Goal: Information Seeking & Learning: Learn about a topic

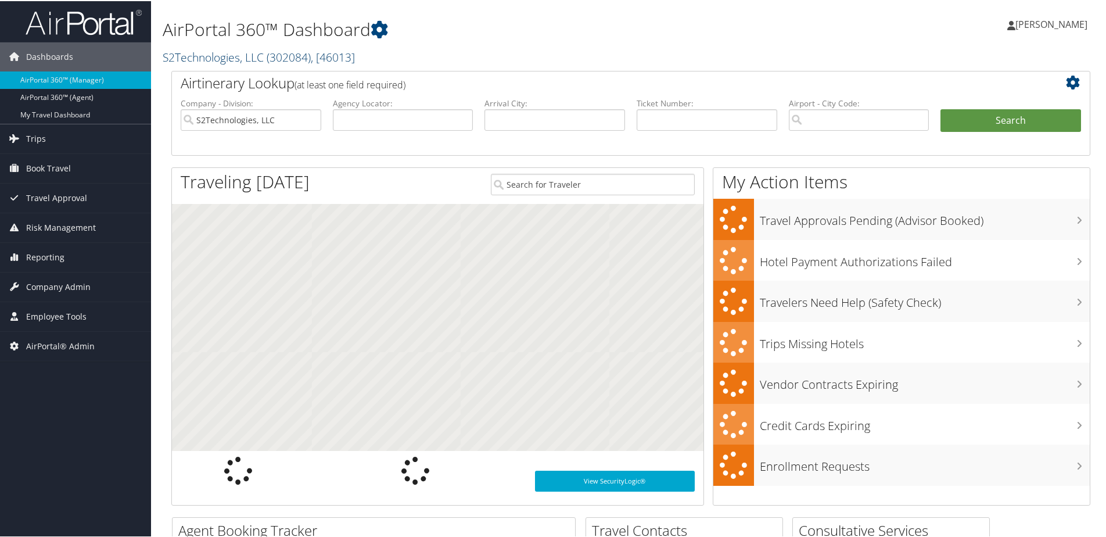
click at [189, 59] on link "S2Technologies, LLC ( 302084 ) , [ 46013 ]" at bounding box center [259, 56] width 192 height 16
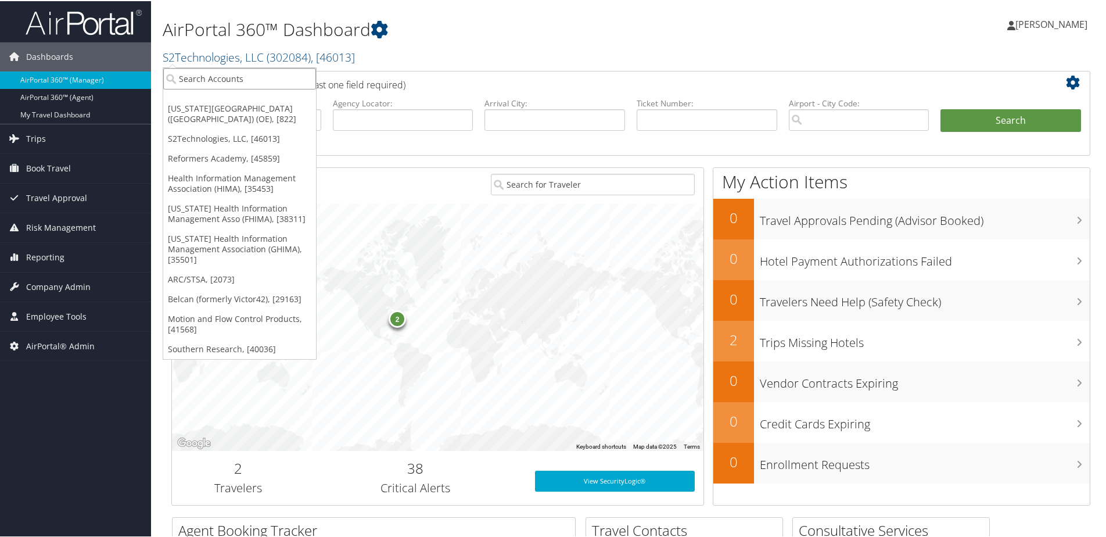
click at [193, 80] on input "search" at bounding box center [239, 77] width 153 height 21
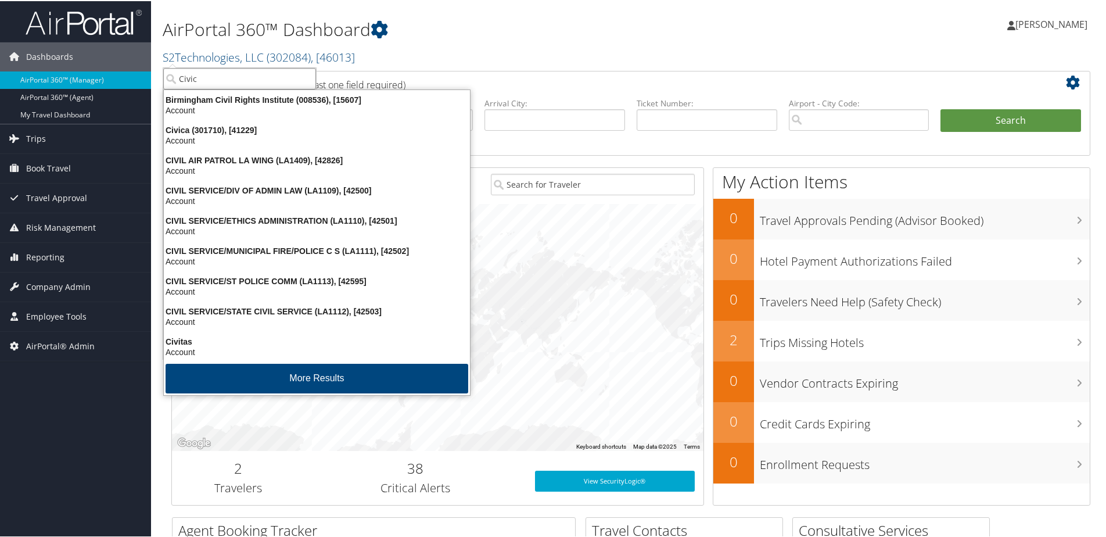
type input "Civica"
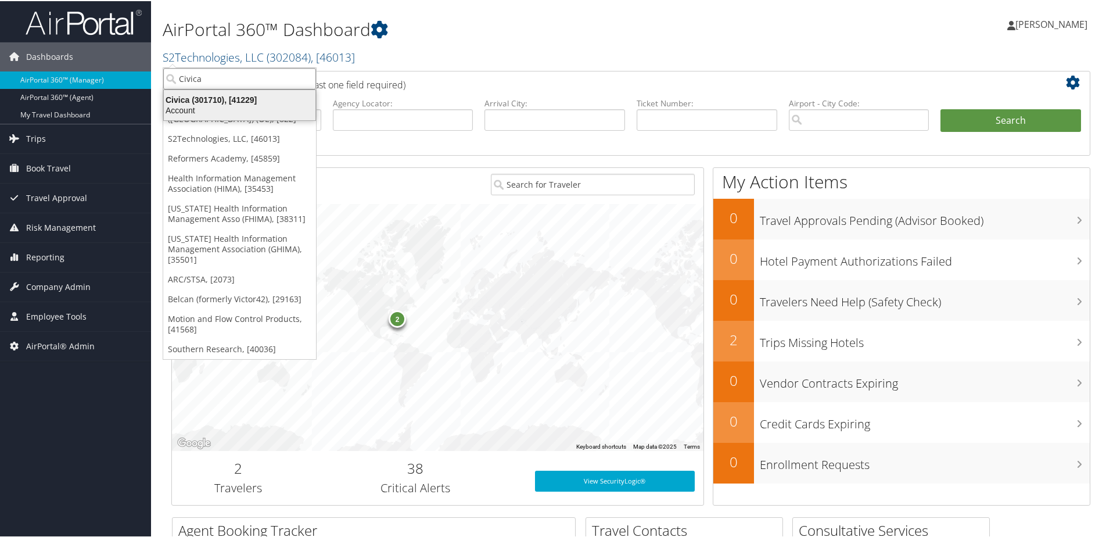
click at [187, 104] on div "Account" at bounding box center [240, 109] width 166 height 10
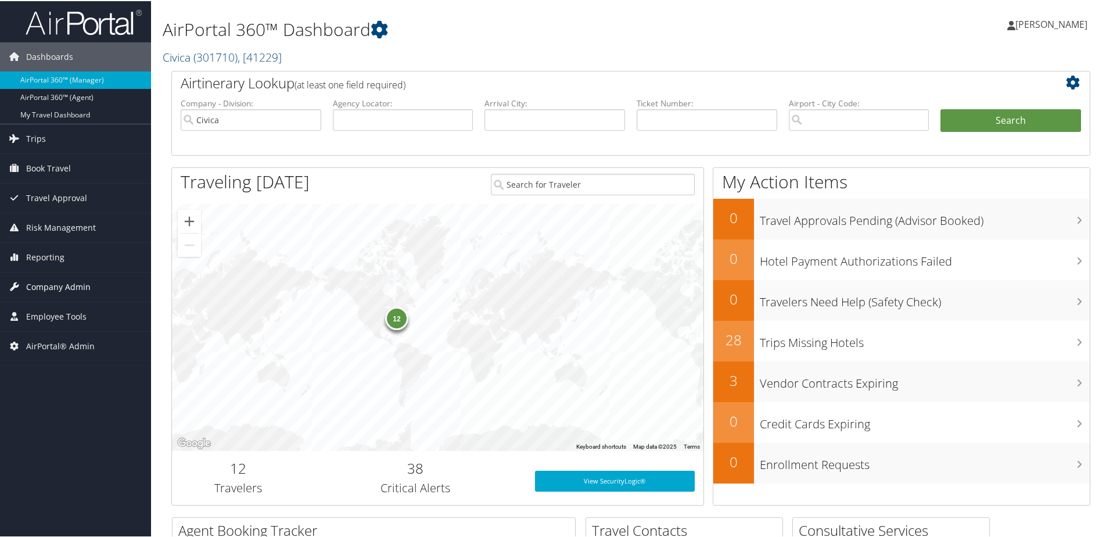
click at [45, 283] on span "Company Admin" at bounding box center [58, 285] width 64 height 29
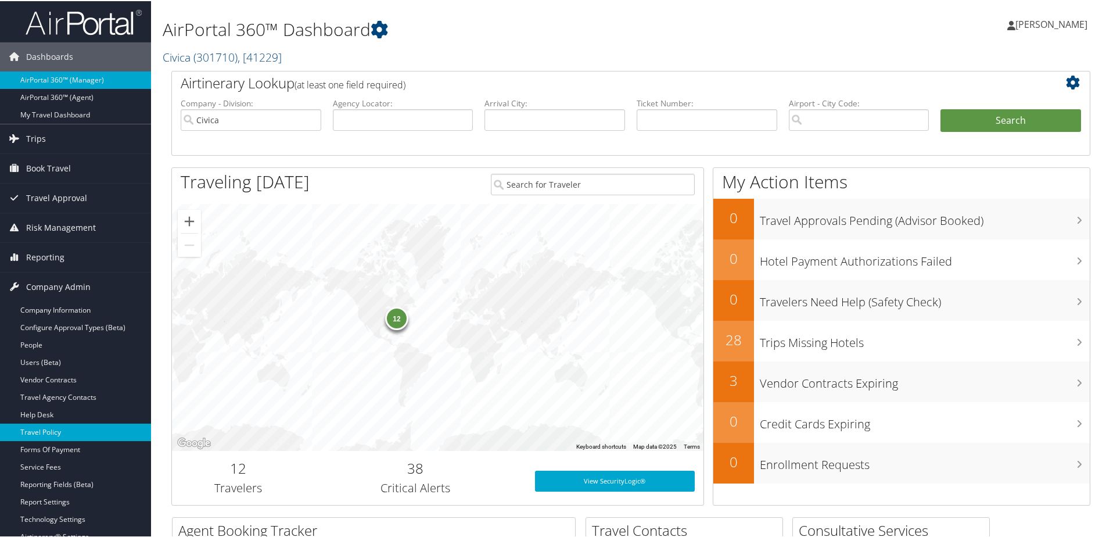
click at [41, 429] on link "Travel Policy" at bounding box center [75, 430] width 151 height 17
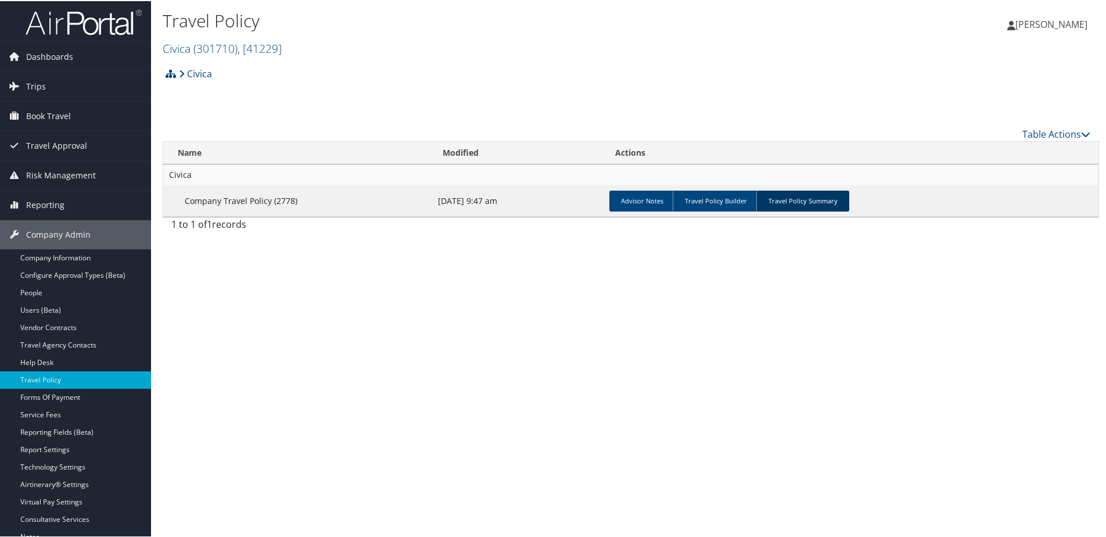
click at [779, 205] on link "Travel Policy Summary" at bounding box center [802, 199] width 93 height 21
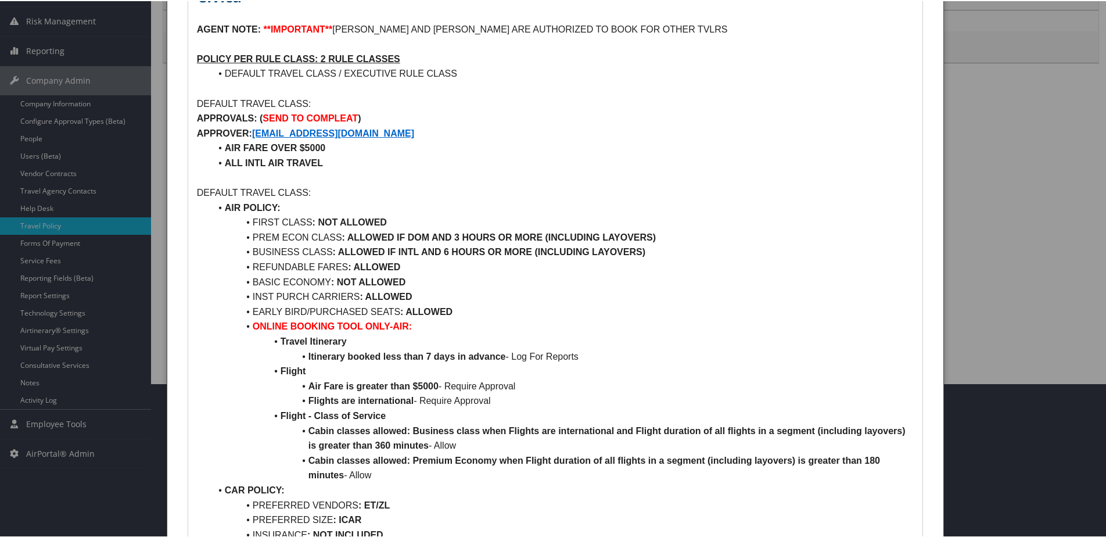
scroll to position [174, 0]
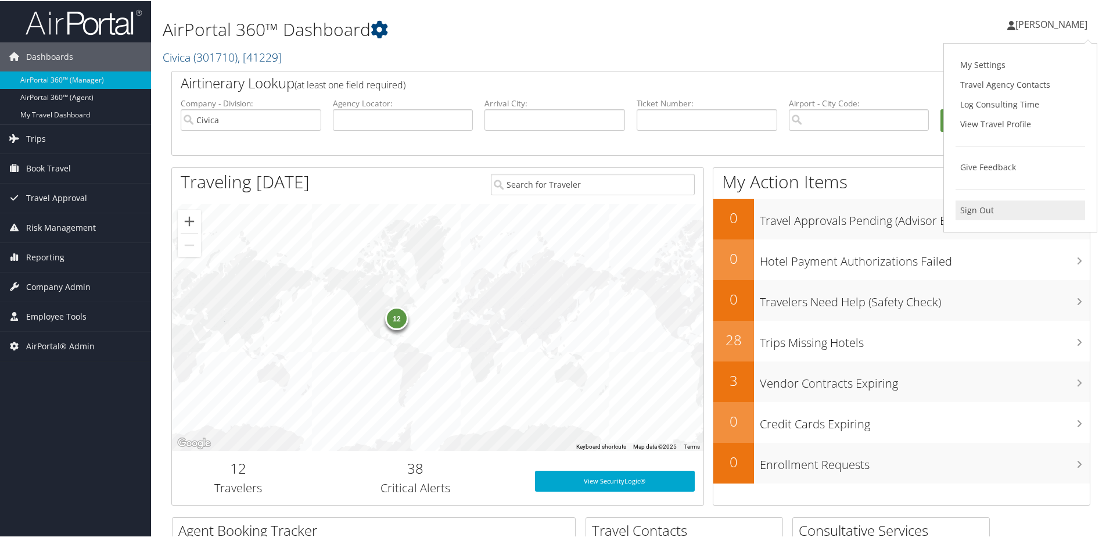
click at [984, 204] on link "Sign Out" at bounding box center [1020, 209] width 130 height 20
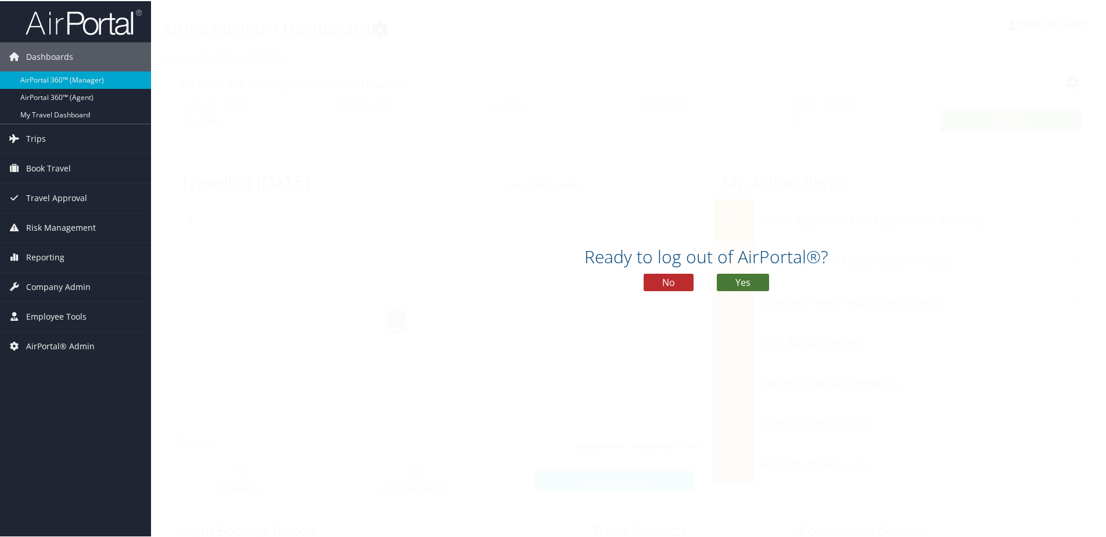
click at [741, 285] on button "Yes" at bounding box center [743, 280] width 52 height 17
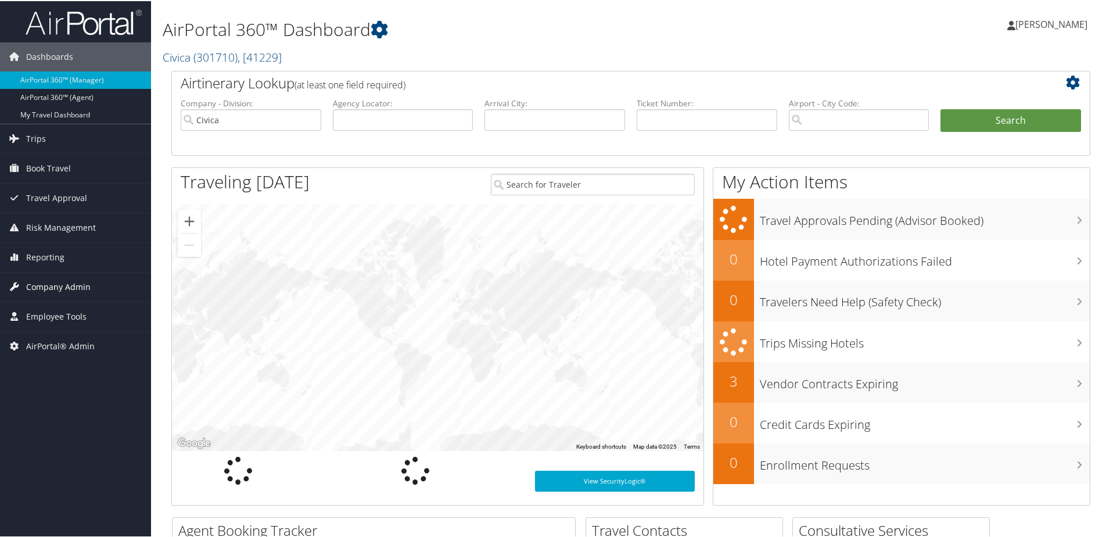
click at [42, 278] on span "Company Admin" at bounding box center [58, 285] width 64 height 29
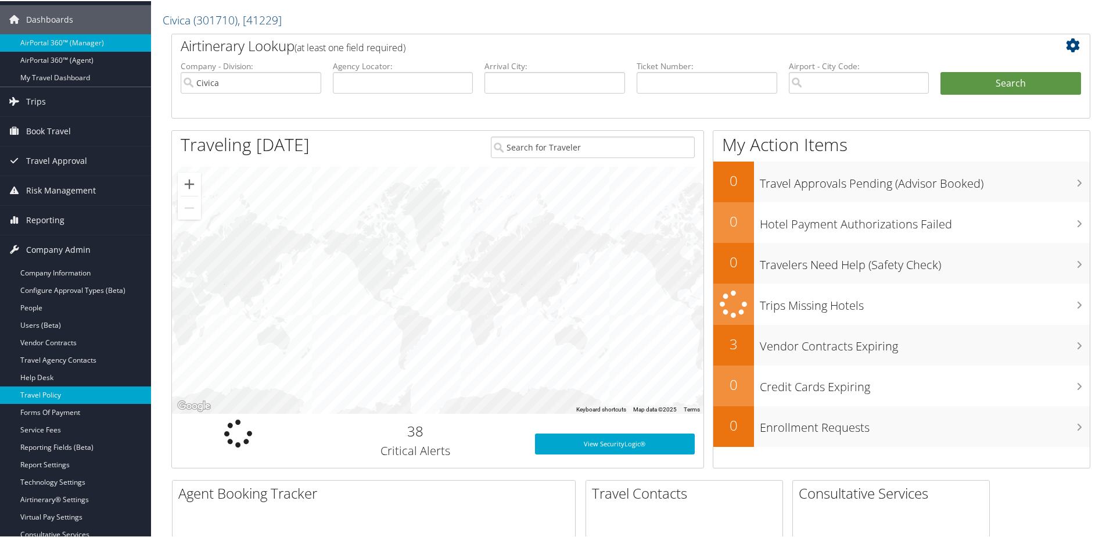
scroll to position [58, 0]
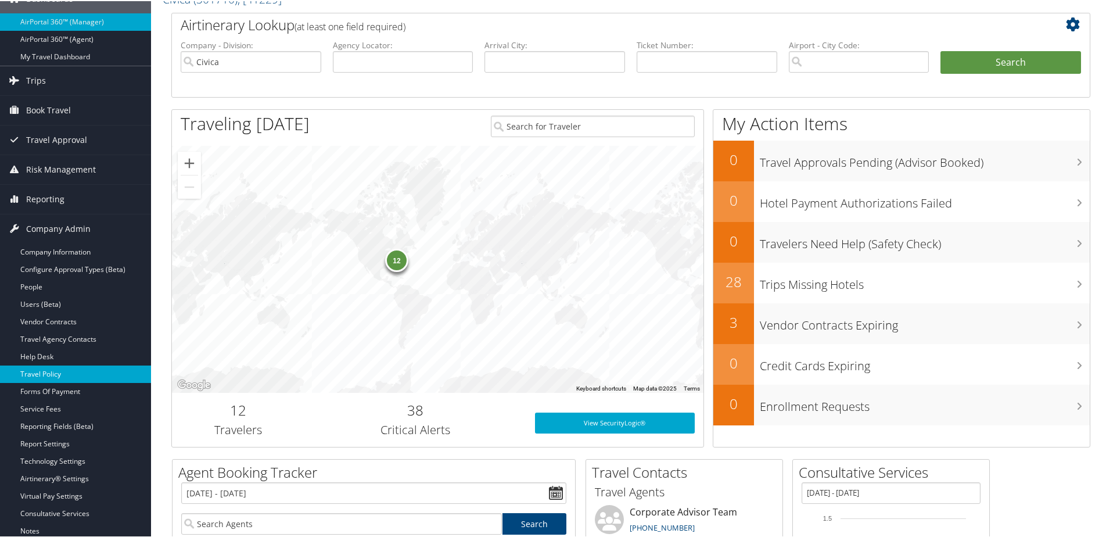
click at [41, 369] on link "Travel Policy" at bounding box center [75, 372] width 151 height 17
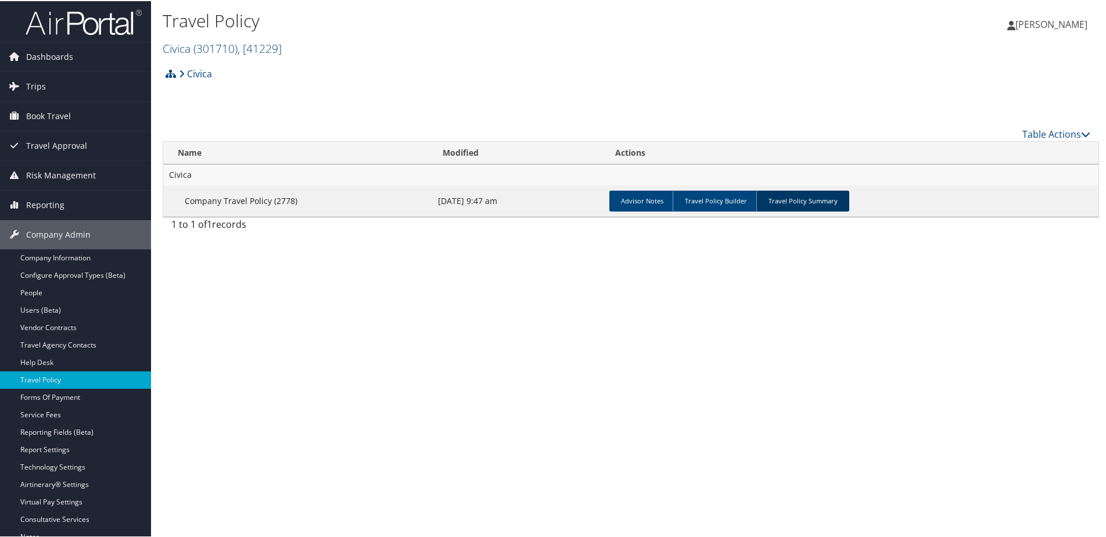
click at [801, 199] on link "Travel Policy Summary" at bounding box center [802, 199] width 93 height 21
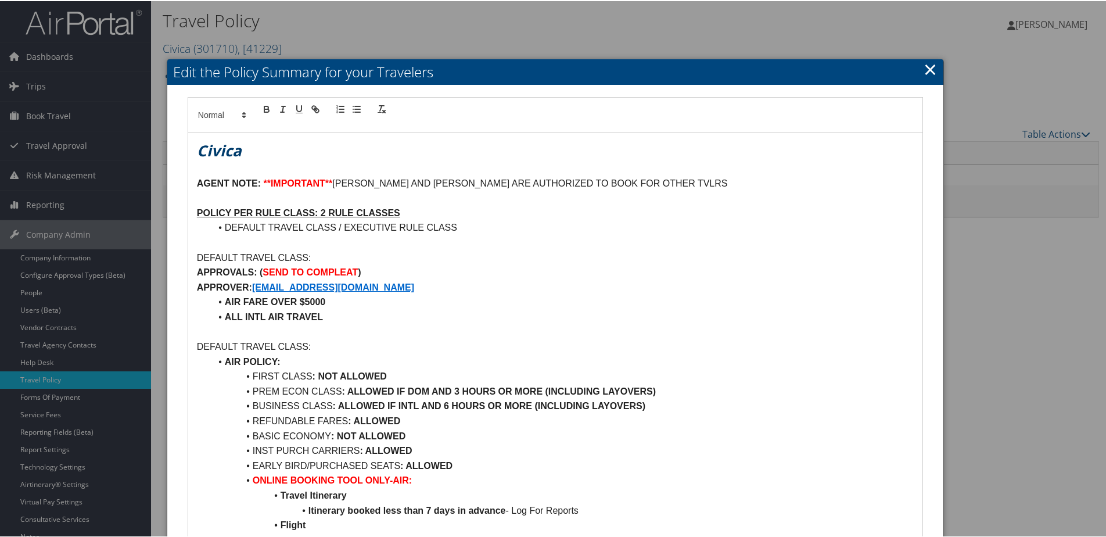
click at [924, 60] on link "×" at bounding box center [929, 67] width 13 height 23
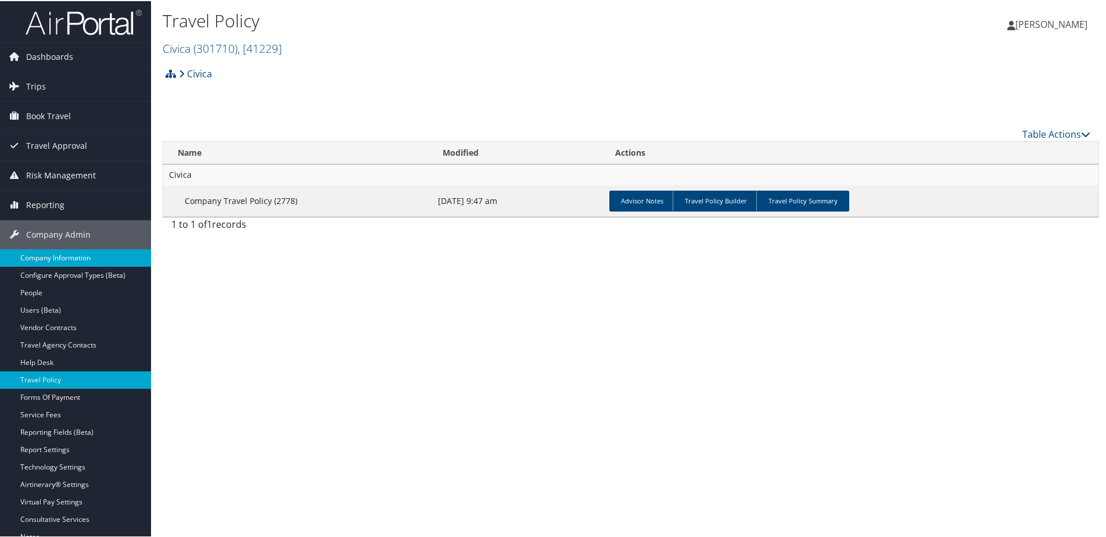
click at [38, 261] on link "Company Information" at bounding box center [75, 256] width 151 height 17
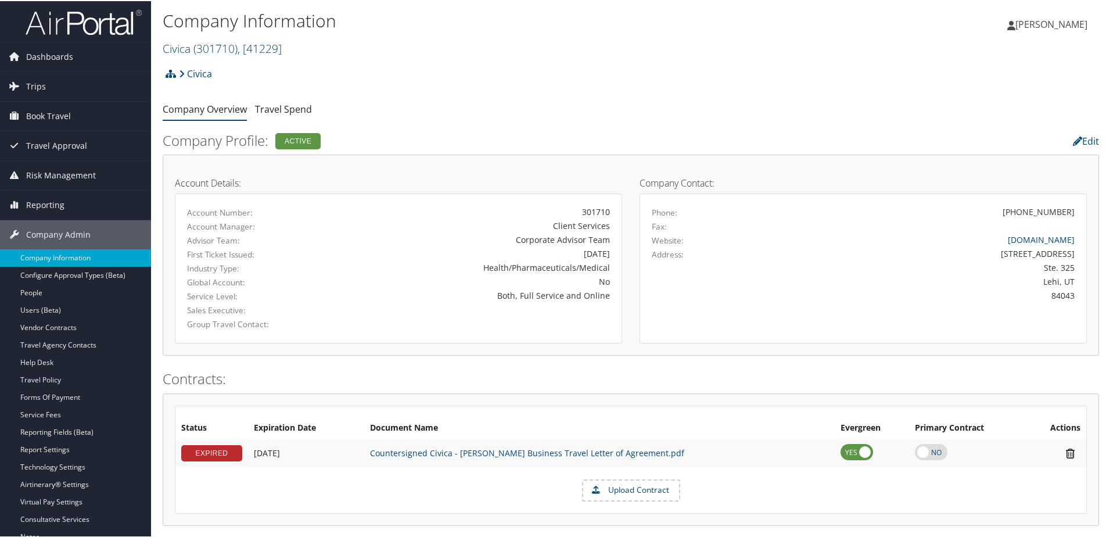
click at [199, 49] on span "( 301710 )" at bounding box center [215, 47] width 44 height 16
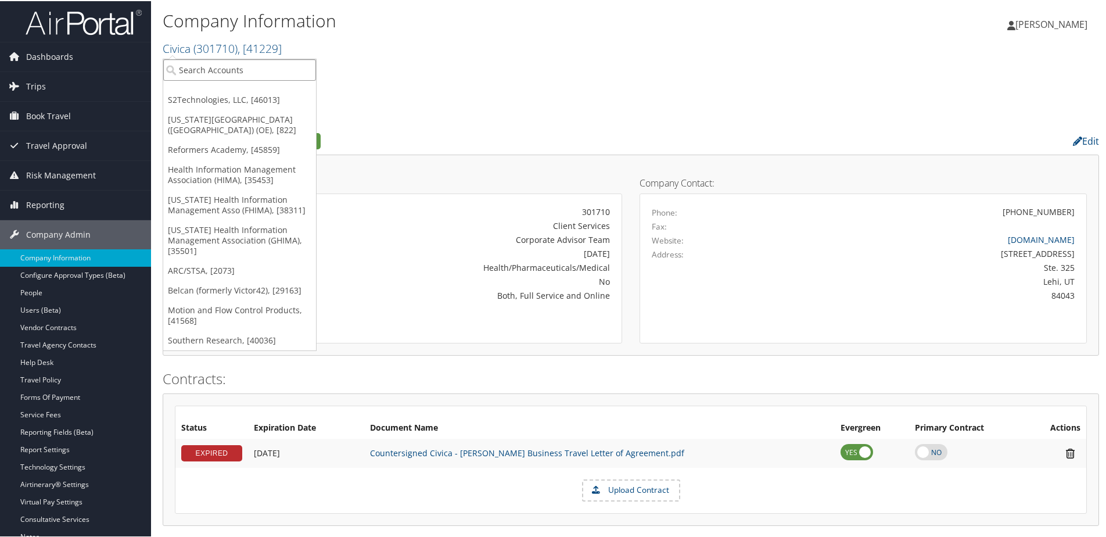
click at [182, 70] on input "search" at bounding box center [239, 68] width 153 height 21
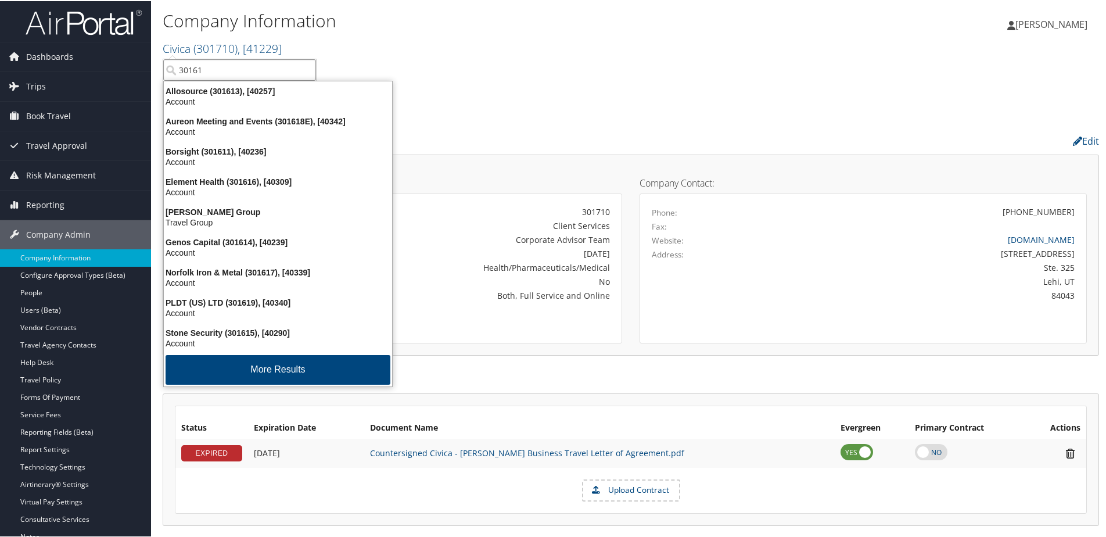
type input "301613"
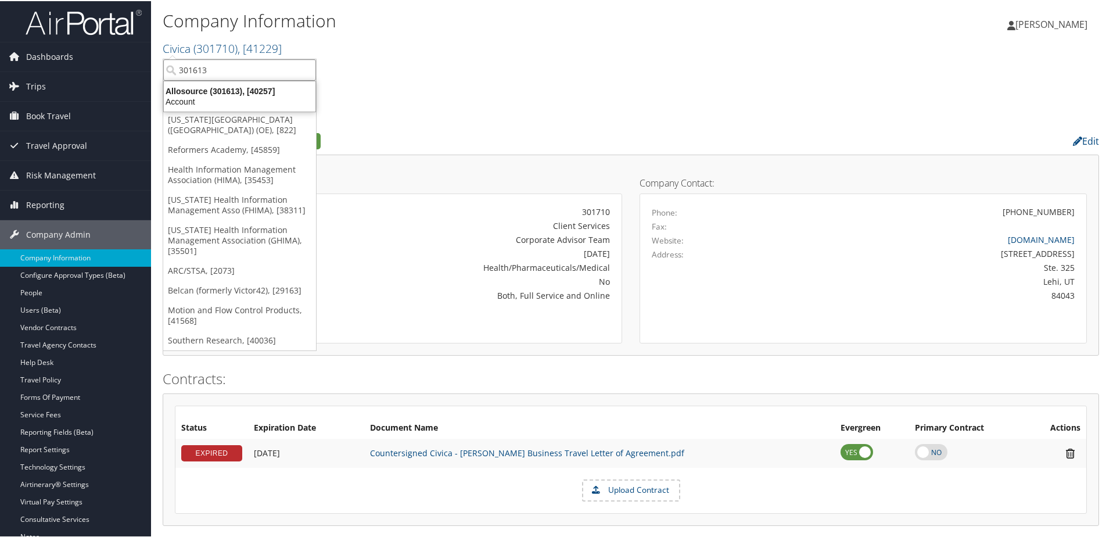
click at [182, 88] on div "Allosource (301613), [40257]" at bounding box center [240, 90] width 166 height 10
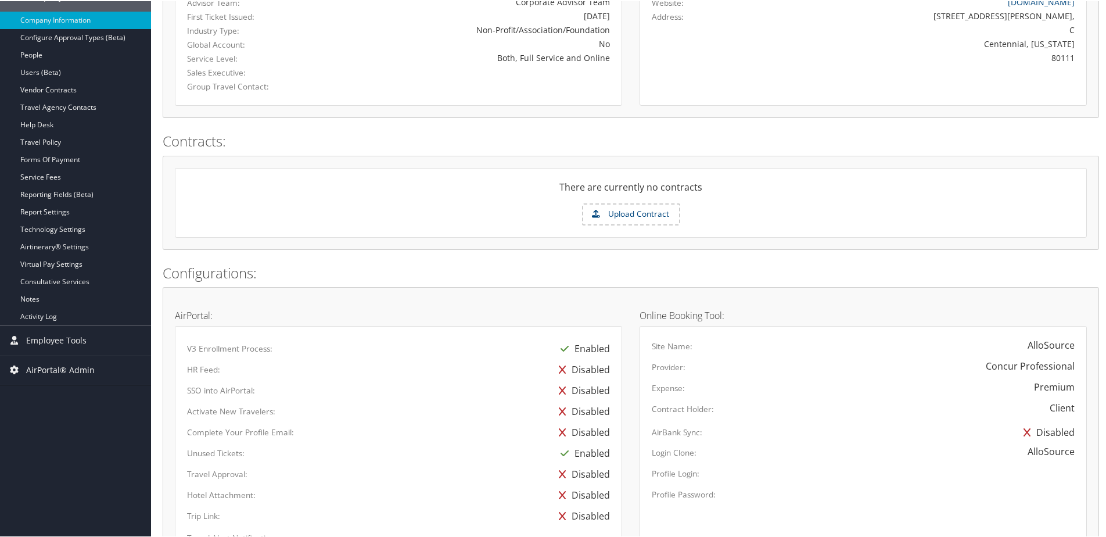
scroll to position [407, 0]
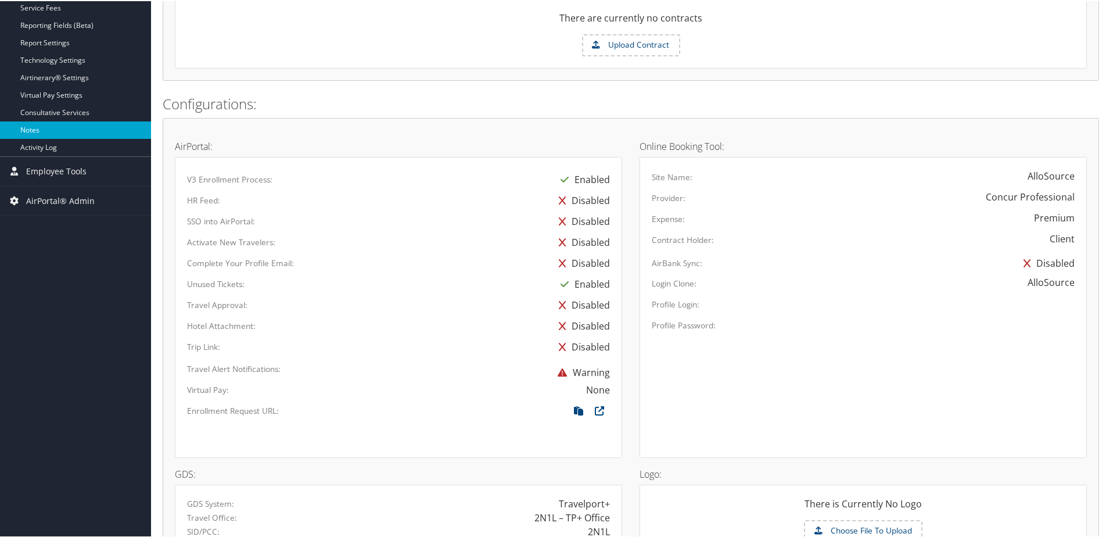
click at [30, 125] on link "Notes" at bounding box center [75, 128] width 151 height 17
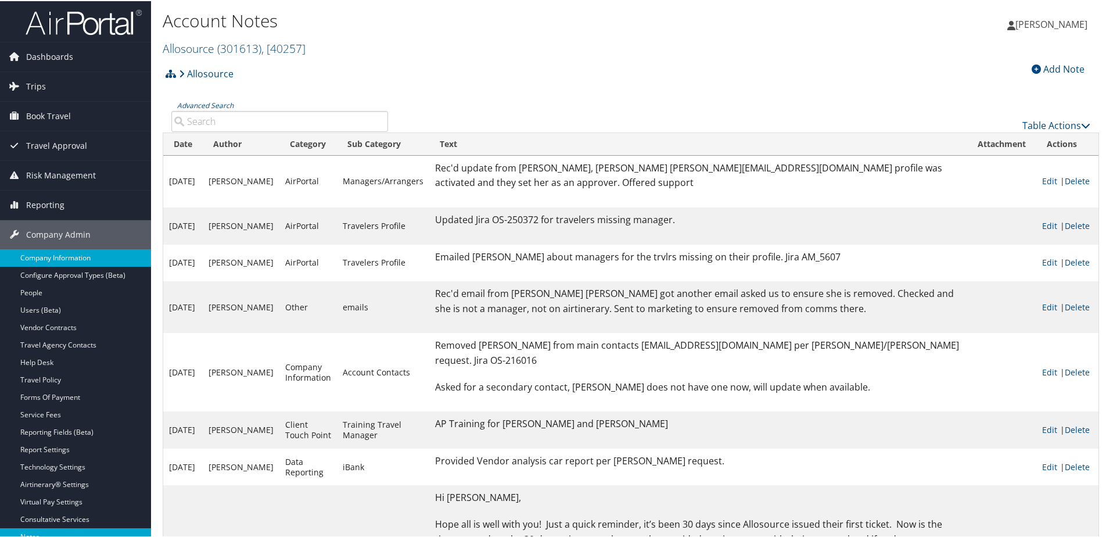
click at [55, 251] on link "Company Information" at bounding box center [75, 256] width 151 height 17
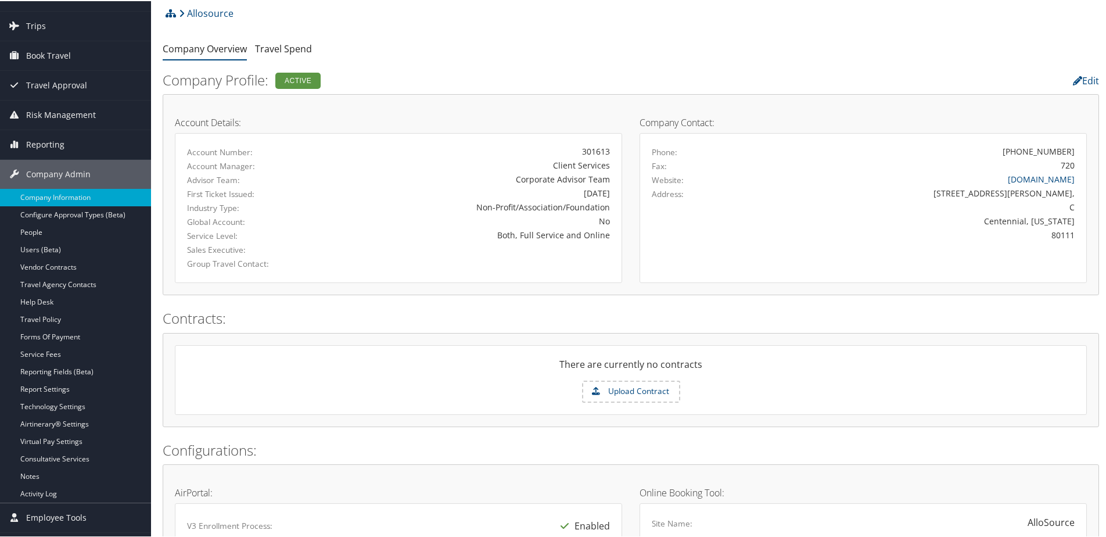
scroll to position [58, 0]
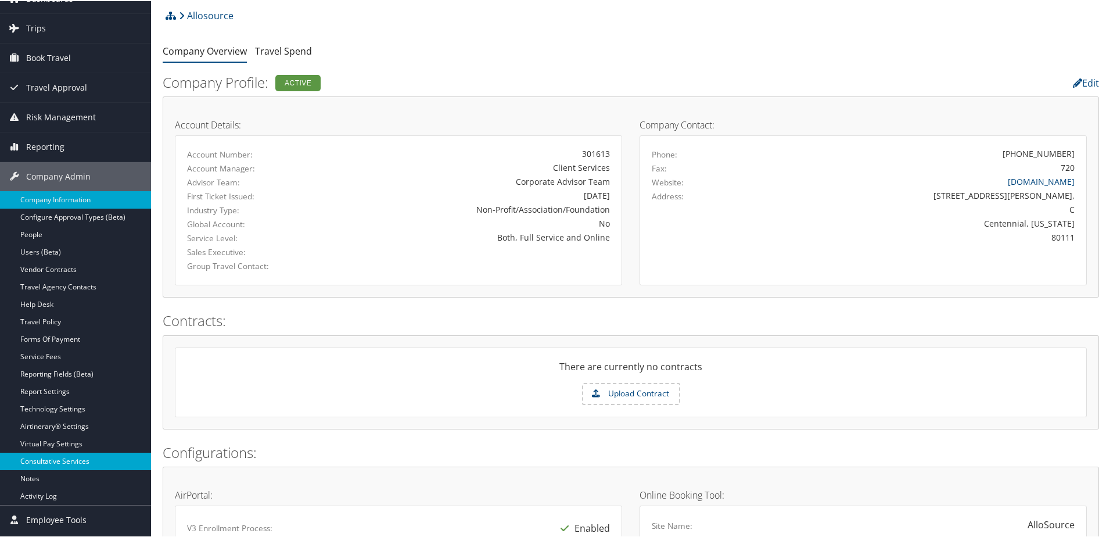
click at [67, 459] on link "Consultative Services" at bounding box center [75, 459] width 151 height 17
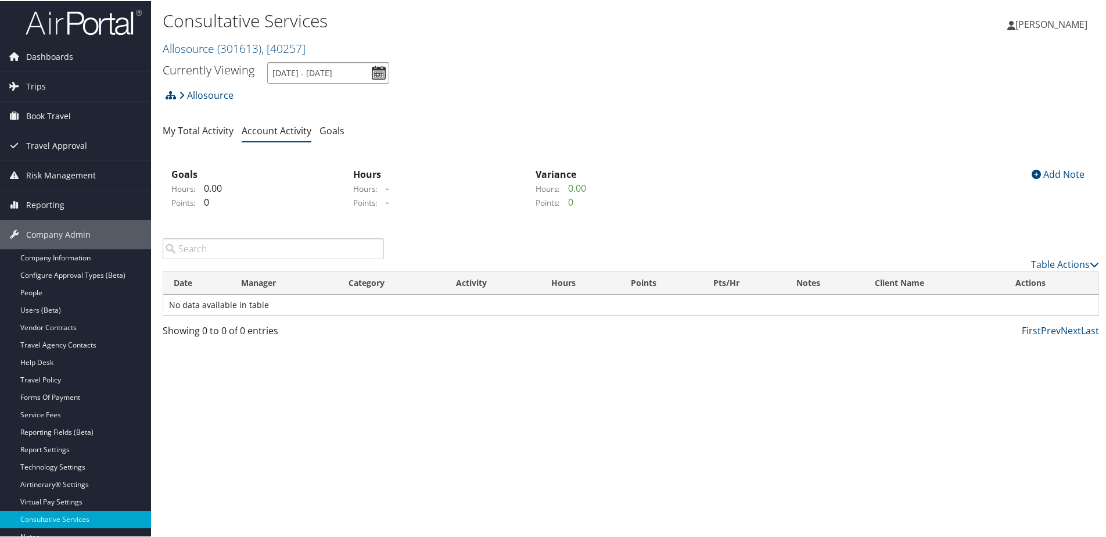
click at [374, 75] on input "[DATE] - [DATE]" at bounding box center [328, 71] width 122 height 21
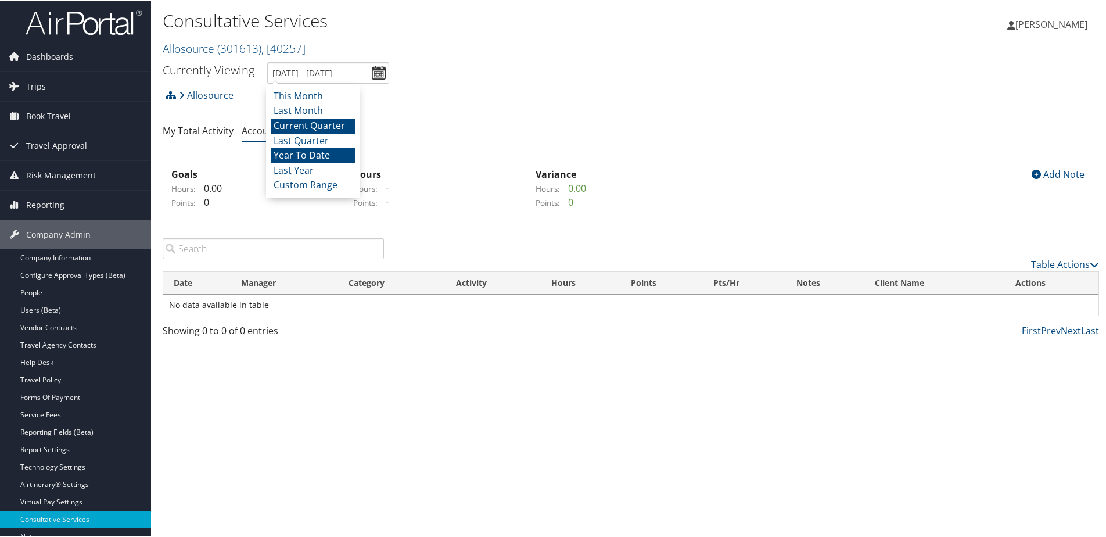
click at [319, 152] on li "Year To Date" at bounding box center [313, 154] width 84 height 15
type input "[DATE] - [DATE]"
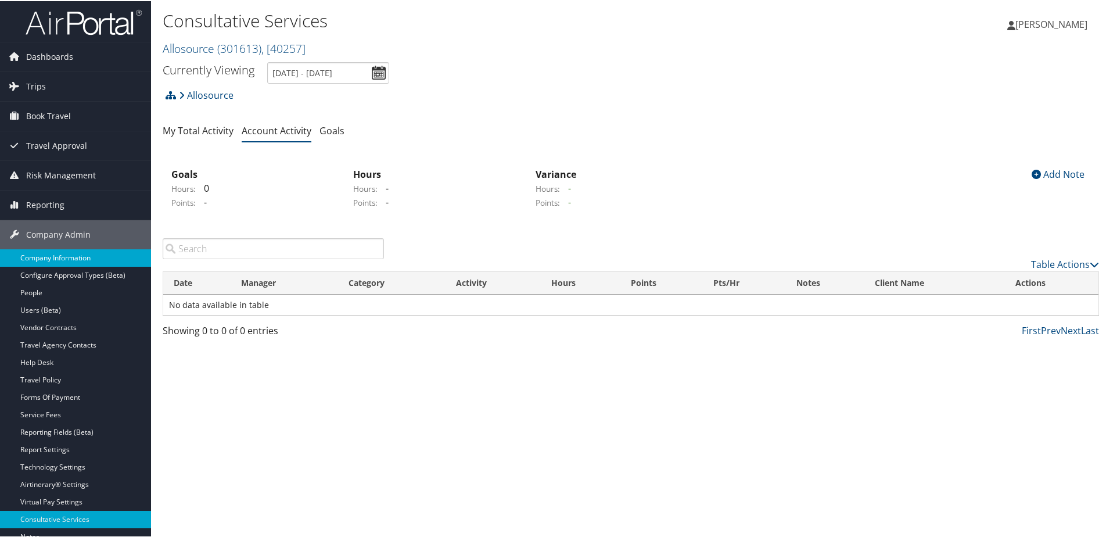
click at [34, 253] on link "Company Information" at bounding box center [75, 256] width 151 height 17
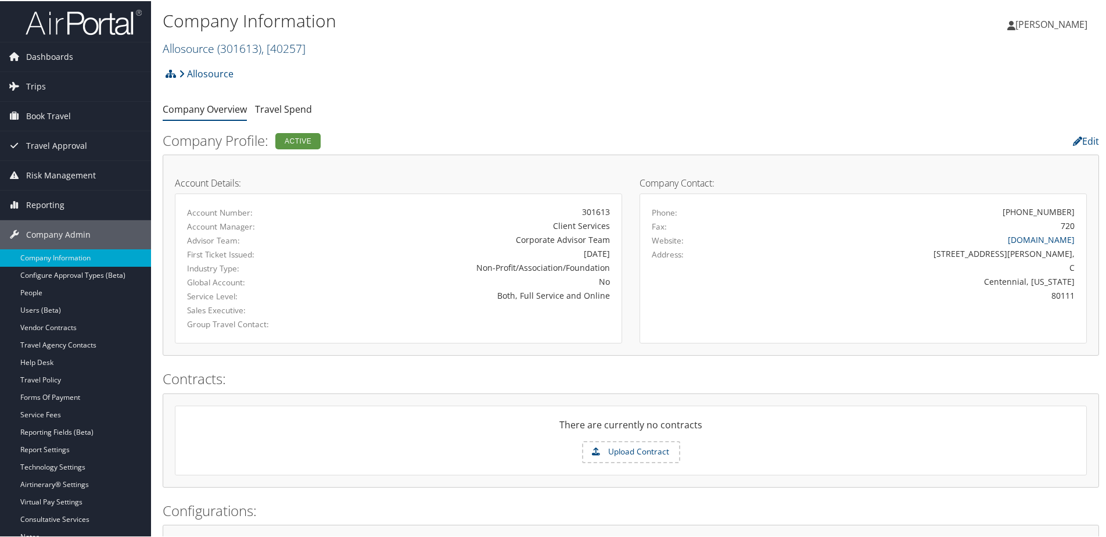
click at [202, 42] on link "Allosource ( 301613 ) , [ 40257 ]" at bounding box center [234, 47] width 143 height 16
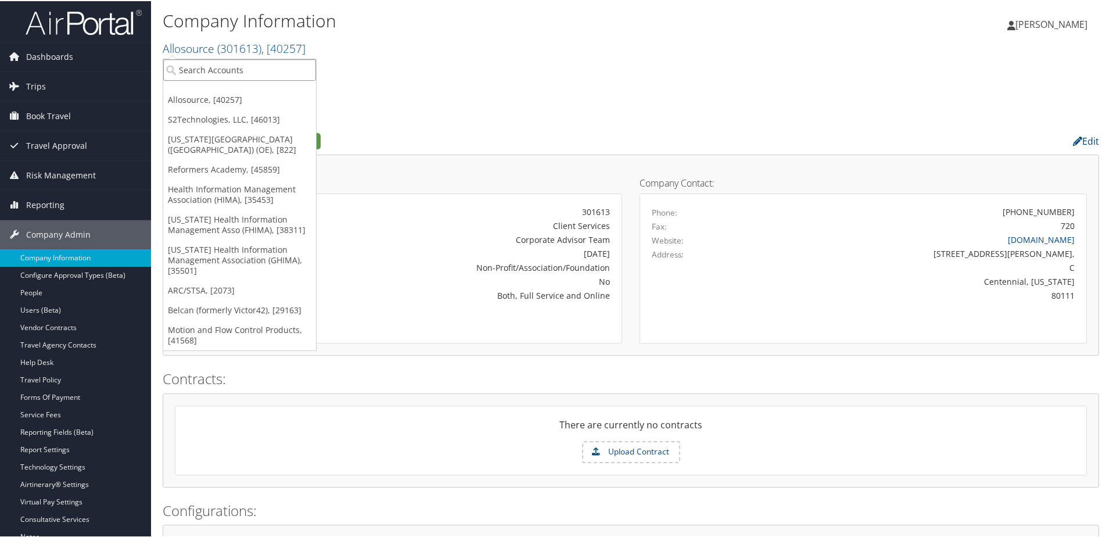
click at [191, 74] on input "search" at bounding box center [239, 68] width 153 height 21
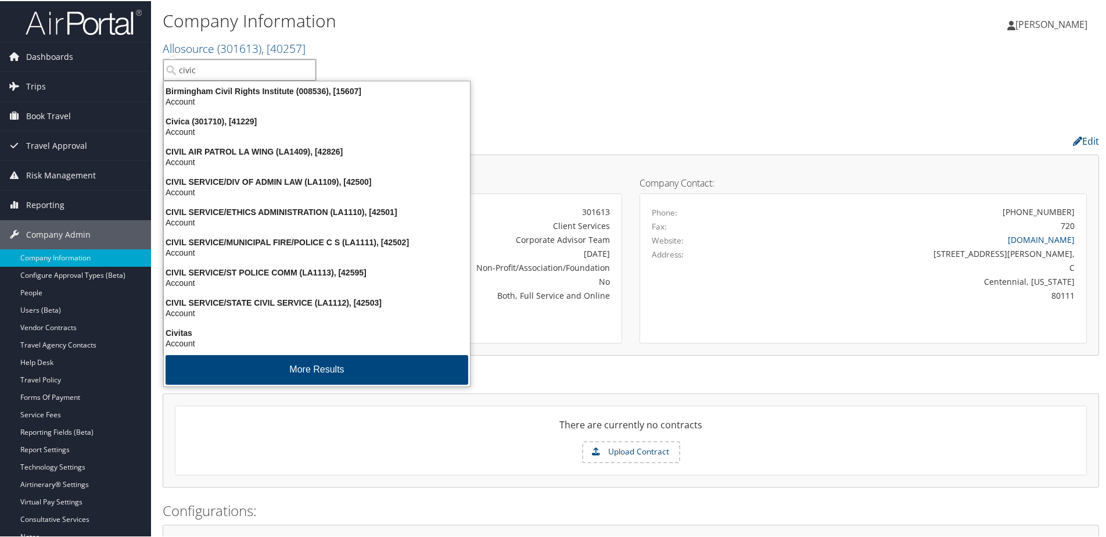
type input "civica"
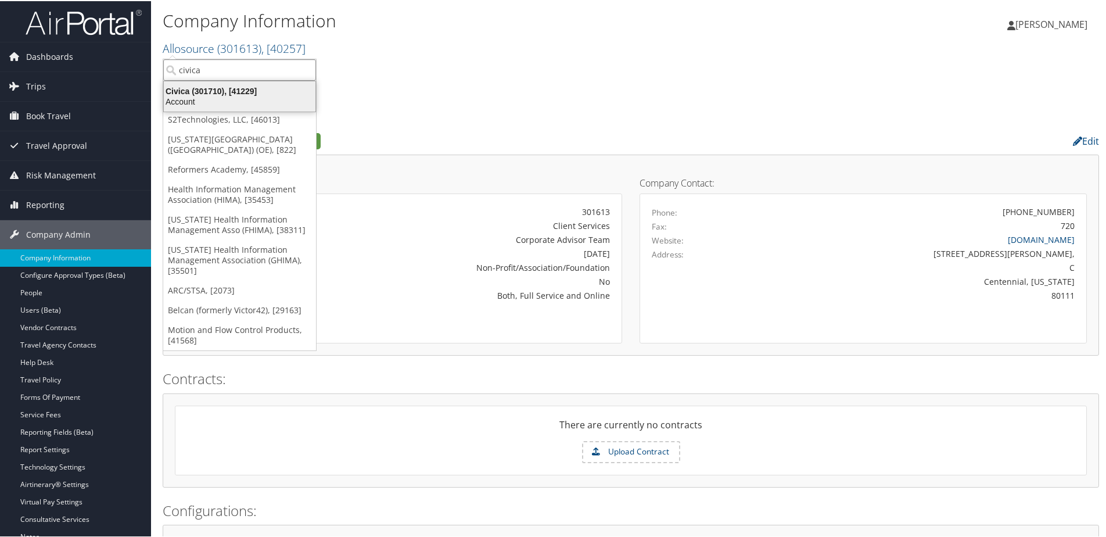
click at [187, 100] on div "Account" at bounding box center [240, 100] width 166 height 10
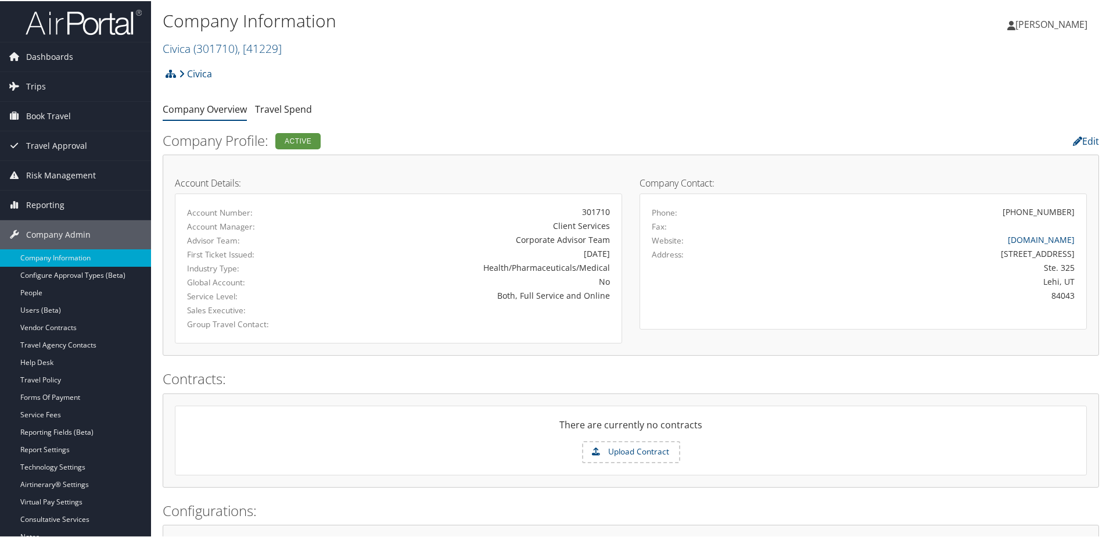
click at [35, 87] on span "Trips" at bounding box center [36, 85] width 20 height 29
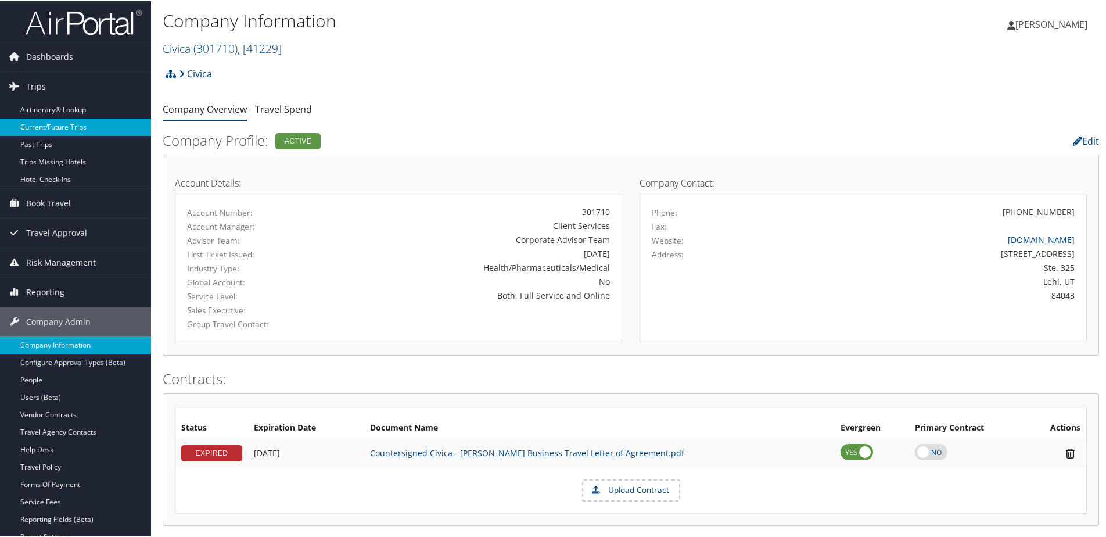
click at [41, 127] on link "Current/Future Trips" at bounding box center [75, 125] width 151 height 17
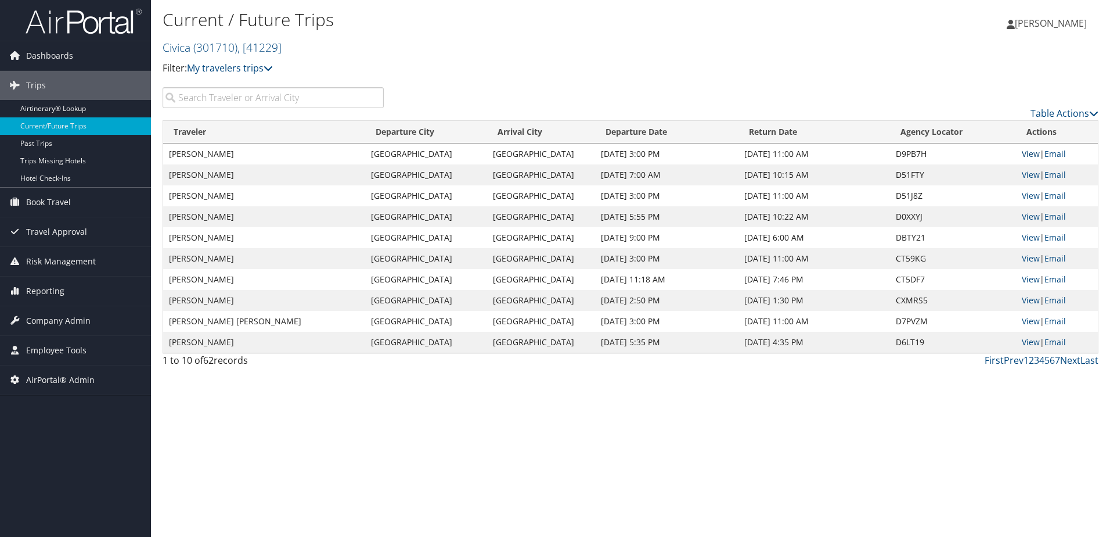
click at [1027, 158] on link "View" at bounding box center [1031, 153] width 18 height 11
click at [1023, 174] on link "View" at bounding box center [1031, 174] width 18 height 11
click at [37, 296] on span "Reporting" at bounding box center [45, 290] width 38 height 29
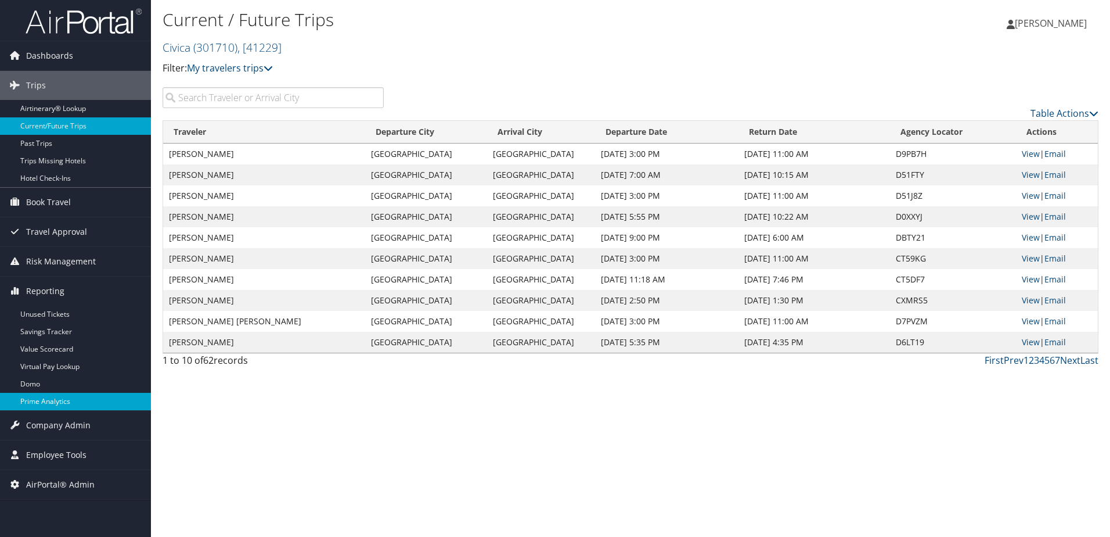
click at [51, 401] on link "Prime Analytics" at bounding box center [75, 401] width 151 height 17
